Goal: Transaction & Acquisition: Purchase product/service

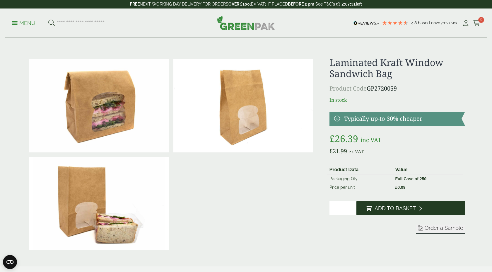
click at [383, 205] on span "Add to Basket" at bounding box center [394, 208] width 41 height 6
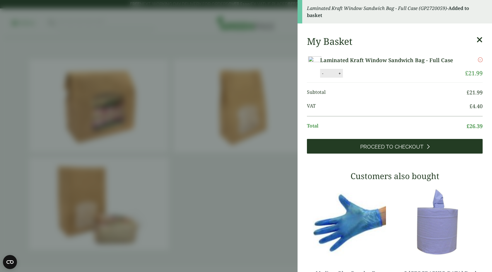
click at [394, 153] on link "Proceed to Checkout" at bounding box center [395, 146] width 176 height 15
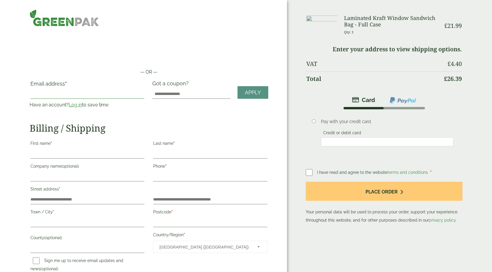
click at [109, 95] on input "Email address *" at bounding box center [87, 93] width 114 height 9
click at [75, 72] on p "— OR —" at bounding box center [149, 71] width 239 height 7
click at [73, 108] on p "Have an account? Log in to save time" at bounding box center [88, 104] width 116 height 7
click at [73, 105] on link "Log in" at bounding box center [75, 105] width 13 height 6
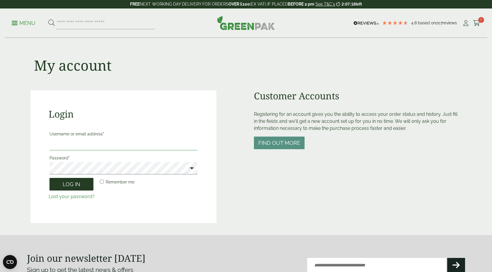
type input "**********"
click at [72, 183] on button "Log in" at bounding box center [71, 184] width 44 height 13
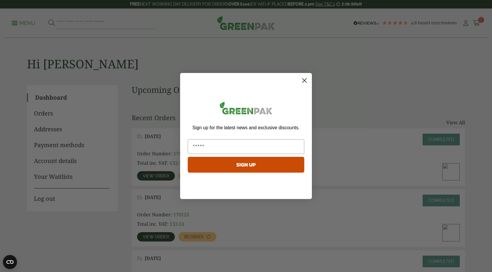
click at [300, 76] on icon "Close dialog" at bounding box center [304, 80] width 10 height 10
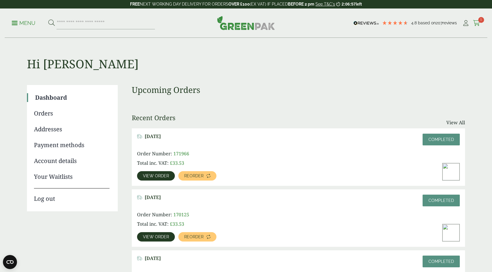
drag, startPoint x: 479, startPoint y: 12, endPoint x: 479, endPoint y: 18, distance: 6.4
click at [479, 13] on div "Menu 4.8 Based on 207 reviews My Account" at bounding box center [246, 22] width 482 height 29
click at [480, 23] on icon at bounding box center [476, 23] width 7 height 6
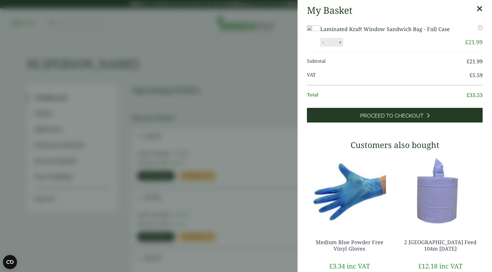
click at [438, 122] on link "Proceed to Checkout" at bounding box center [395, 115] width 176 height 15
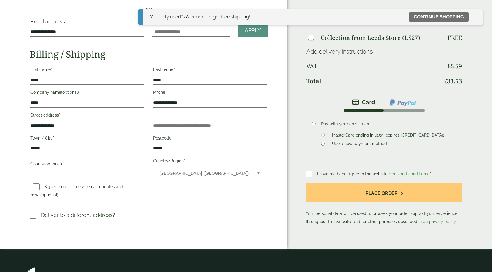
scroll to position [62, 0]
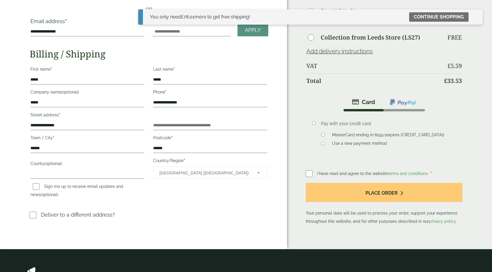
click at [304, 175] on div "Order Summary Item Ammount Laminated Kraft Window Sandwich Bag - Full Case Qty:…" at bounding box center [389, 93] width 205 height 311
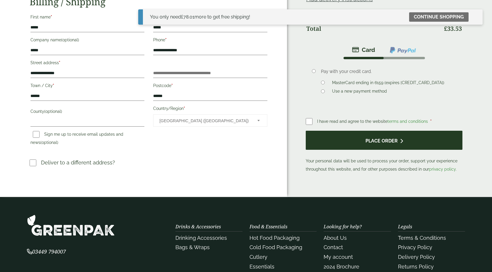
scroll to position [115, 0]
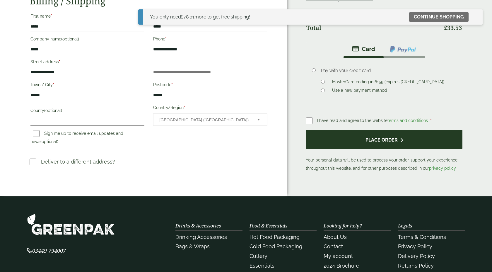
click at [332, 138] on button "Place order" at bounding box center [384, 139] width 157 height 19
